Goal: Entertainment & Leisure: Consume media (video, audio)

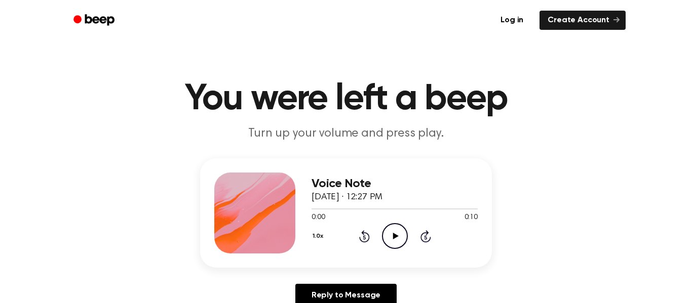
click at [385, 232] on icon "Play Audio" at bounding box center [395, 236] width 26 height 26
click at [388, 232] on icon "Play Audio" at bounding box center [395, 236] width 26 height 26
click at [380, 233] on div "1.0x Rewind 5 seconds Play Audio Skip 5 seconds" at bounding box center [394, 236] width 166 height 26
click at [393, 242] on icon "Play Audio" at bounding box center [395, 236] width 26 height 26
click at [396, 243] on icon "Play Audio" at bounding box center [395, 236] width 26 height 26
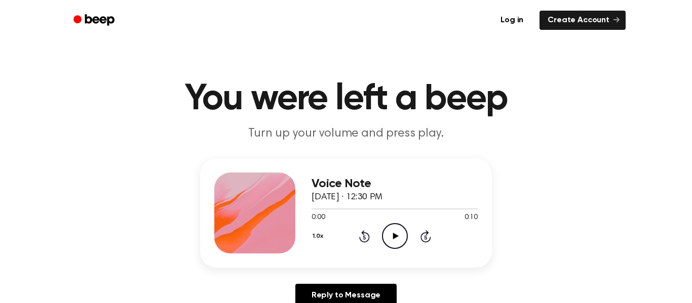
click at [390, 233] on icon "Play Audio" at bounding box center [395, 236] width 26 height 26
click at [390, 239] on icon "Play Audio" at bounding box center [395, 236] width 26 height 26
click at [386, 224] on icon "Play Audio" at bounding box center [395, 236] width 26 height 26
click at [387, 235] on icon "Play Audio" at bounding box center [395, 236] width 26 height 26
click at [395, 243] on icon "Play Audio" at bounding box center [395, 236] width 26 height 26
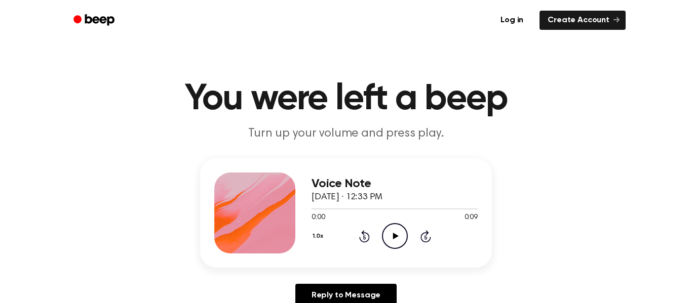
click at [392, 245] on icon "Play Audio" at bounding box center [395, 236] width 26 height 26
click at [384, 232] on icon "Play Audio" at bounding box center [395, 236] width 26 height 26
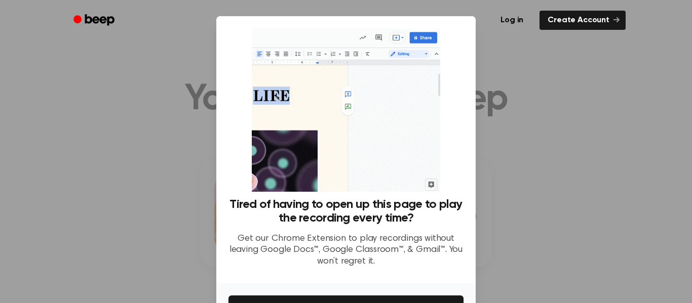
click at [481, 141] on div at bounding box center [346, 151] width 692 height 303
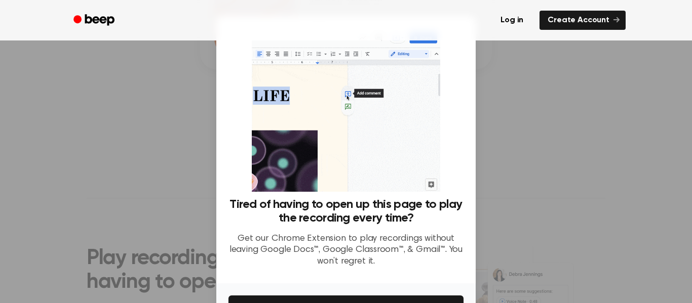
scroll to position [65, 0]
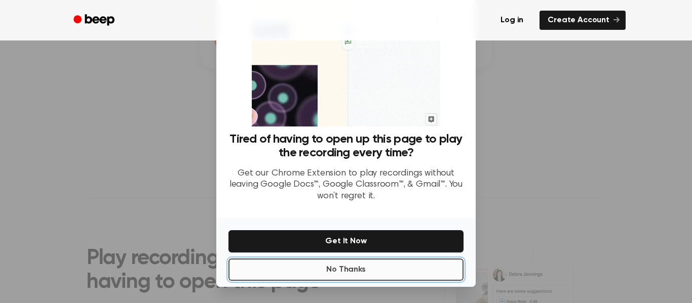
click at [383, 274] on button "No Thanks" at bounding box center [345, 270] width 235 height 22
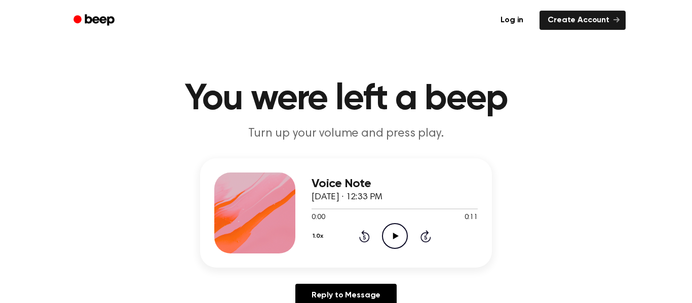
scroll to position [2, 0]
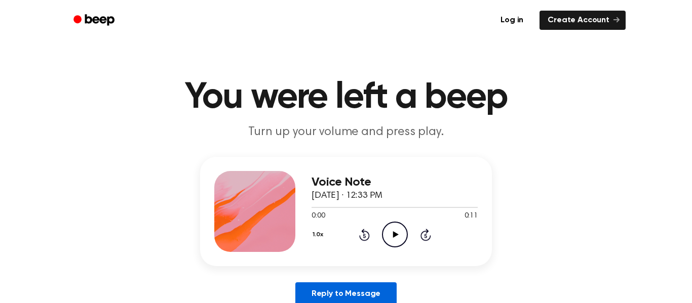
click at [308, 296] on link "Reply to Message" at bounding box center [345, 294] width 101 height 23
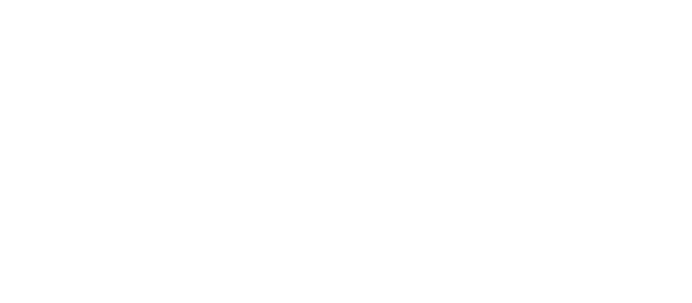
scroll to position [2, 0]
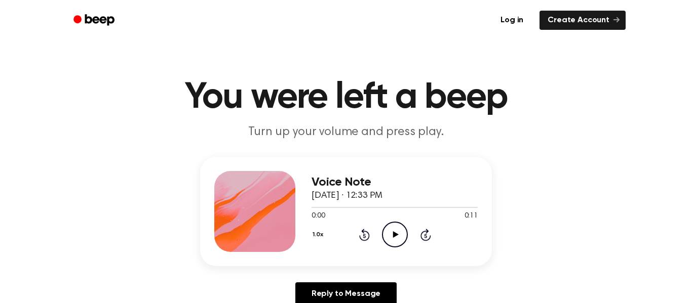
click at [394, 231] on icon "Play Audio" at bounding box center [395, 235] width 26 height 26
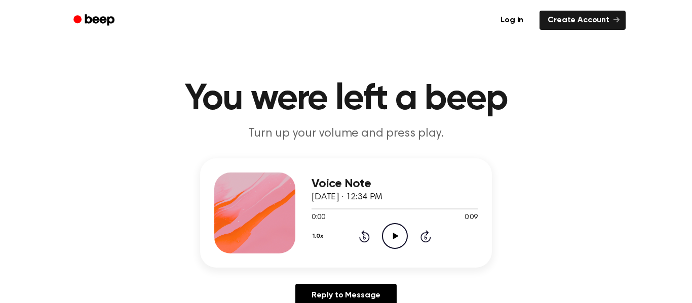
click at [401, 247] on circle at bounding box center [394, 236] width 25 height 25
click at [392, 237] on icon "Play Audio" at bounding box center [395, 236] width 26 height 26
click at [386, 232] on icon "Play Audio" at bounding box center [395, 236] width 26 height 26
click at [387, 233] on icon "Play Audio" at bounding box center [395, 236] width 26 height 26
click at [391, 247] on icon "Play Audio" at bounding box center [395, 236] width 26 height 26
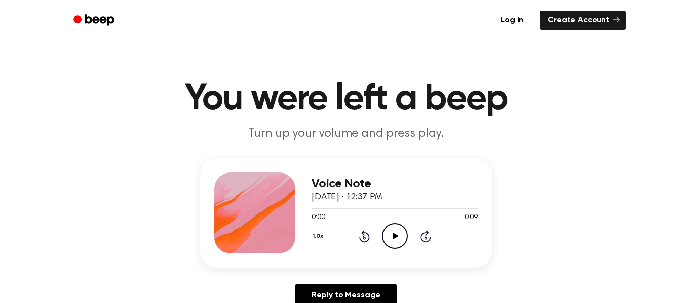
click at [390, 228] on icon "Play Audio" at bounding box center [395, 236] width 26 height 26
click at [391, 228] on icon "Play Audio" at bounding box center [395, 236] width 26 height 26
click at [391, 237] on icon "Play Audio" at bounding box center [395, 236] width 26 height 26
click at [390, 233] on icon "Play Audio" at bounding box center [395, 236] width 26 height 26
